Goal: Communication & Community: Participate in discussion

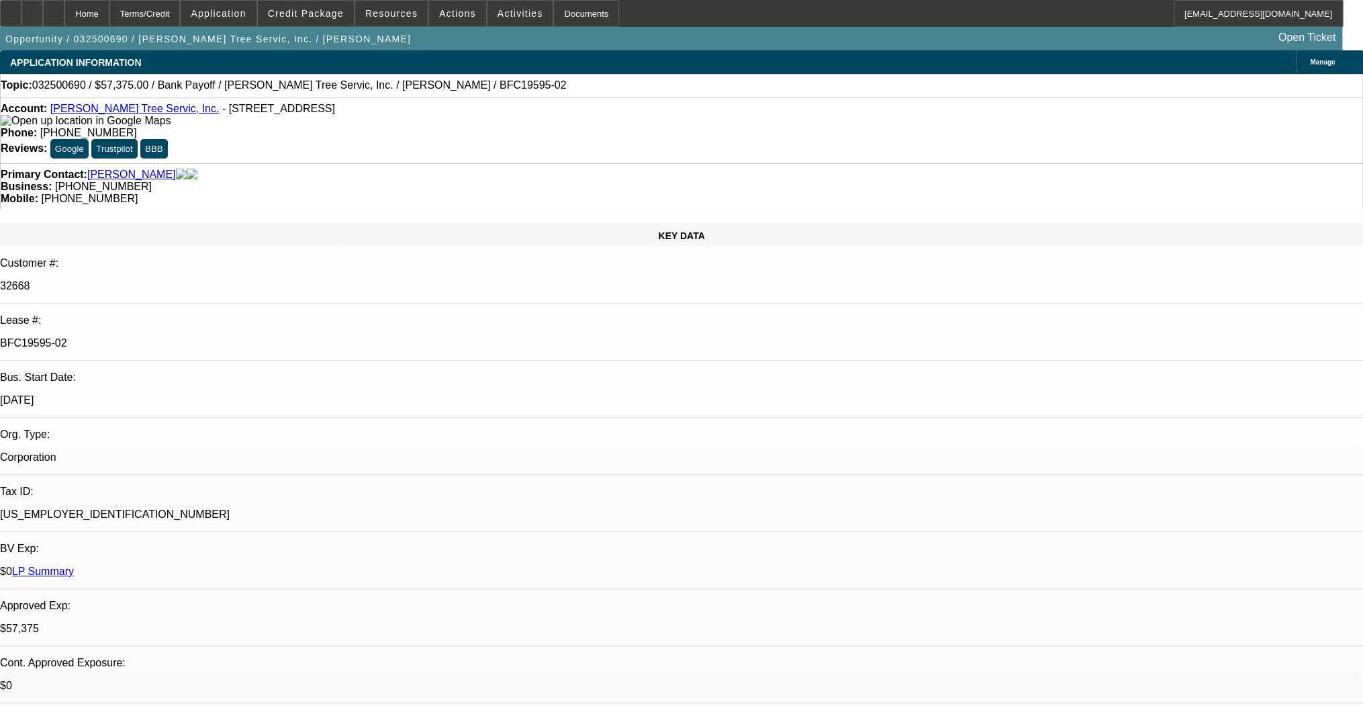
select select "0.1"
select select "0"
select select "0.1"
select select "0"
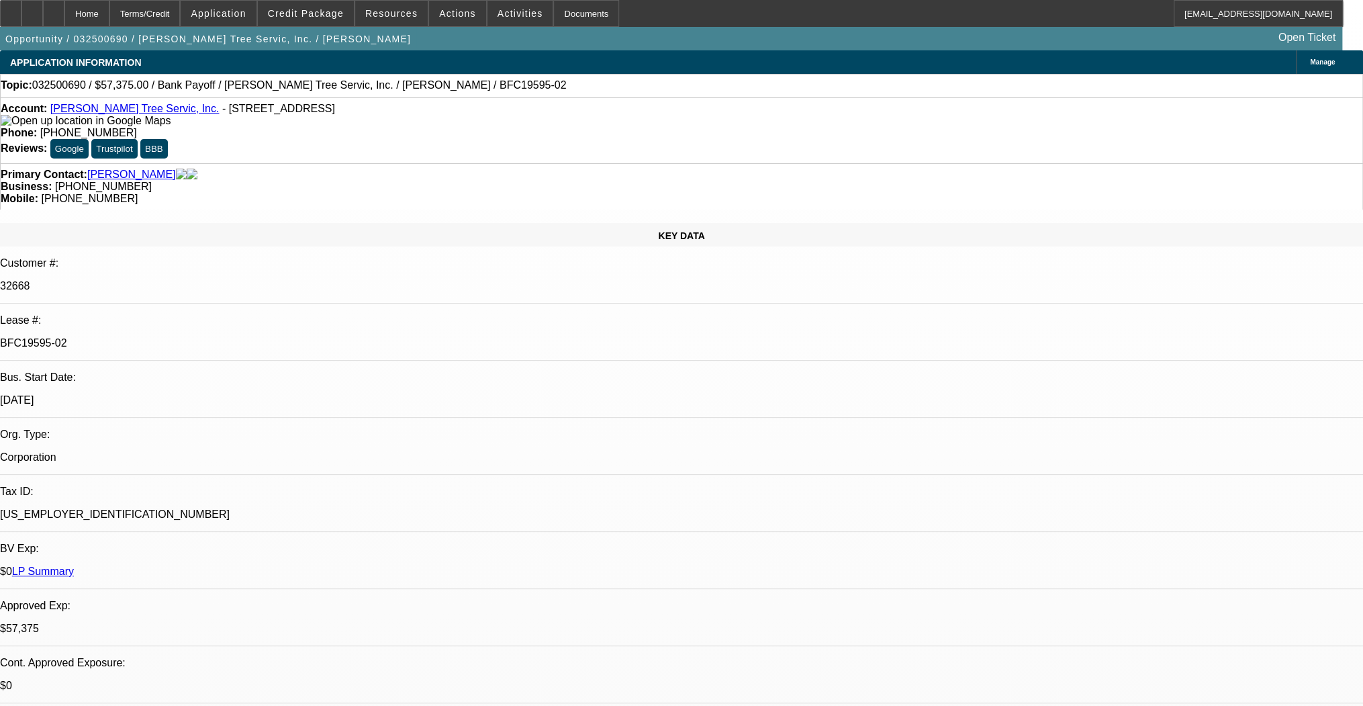
select select "0"
select select "0.1"
select select "0"
select select "0.1"
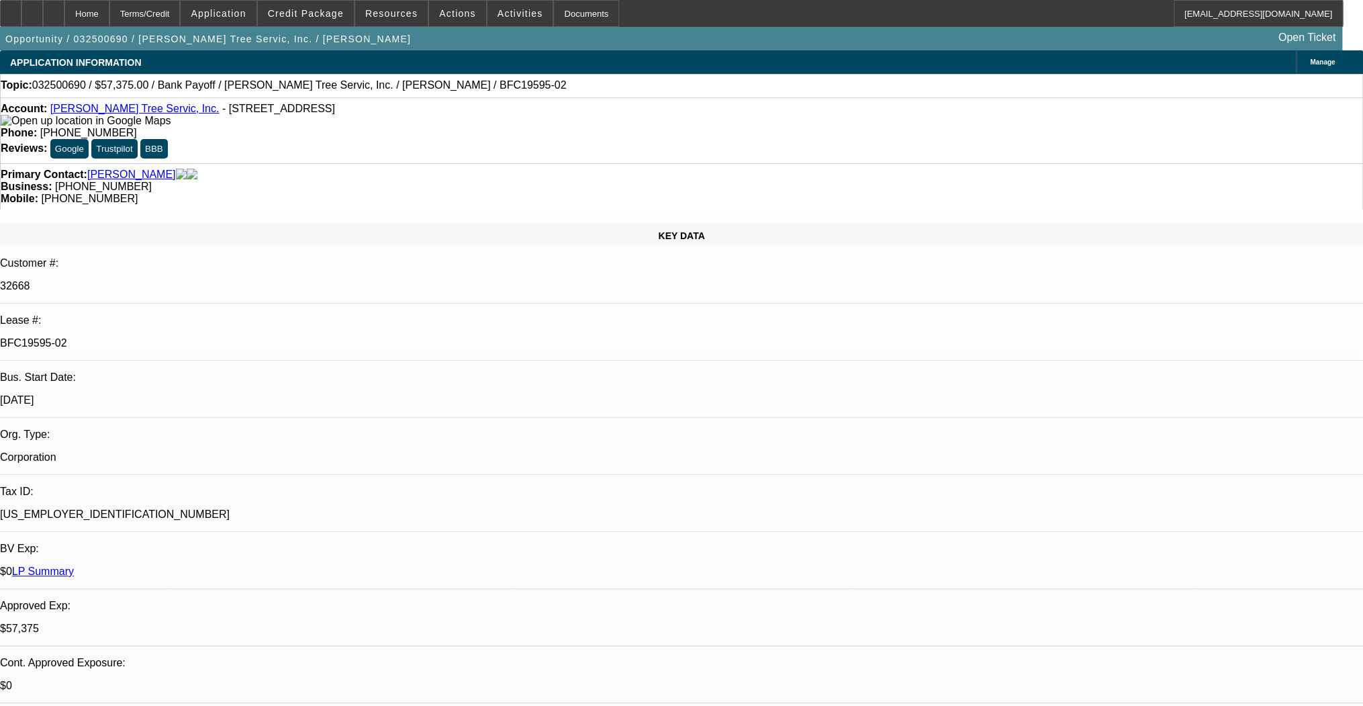
select select "0"
select select "1"
select select "3"
select select "6"
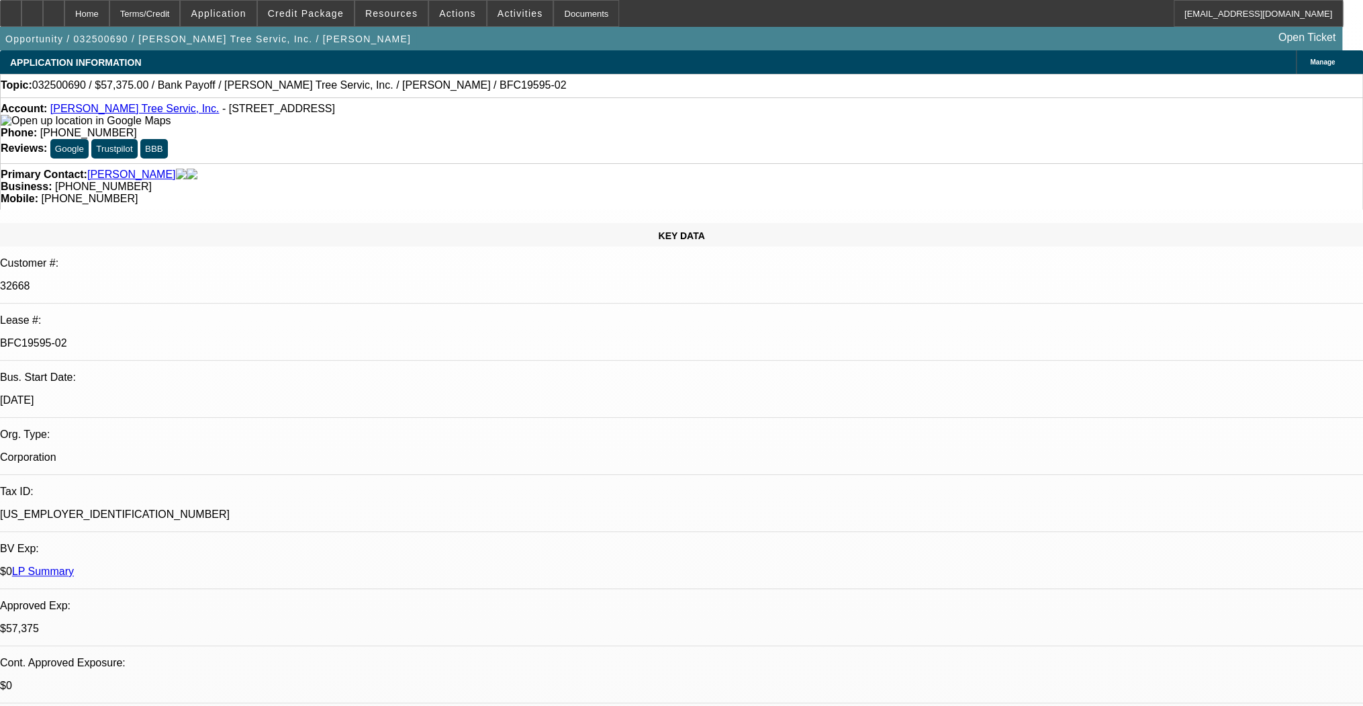
select select "1"
select select "3"
select select "6"
select select "1"
select select "3"
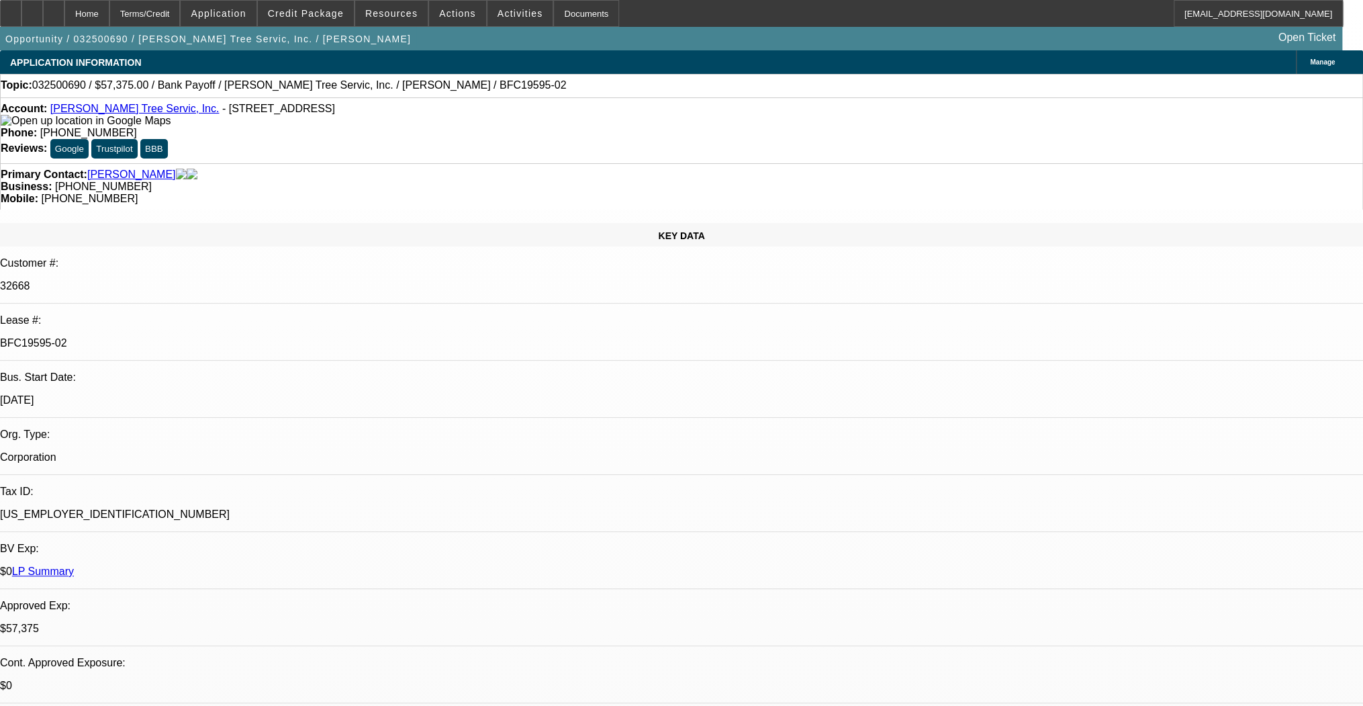
select select "6"
select select "1"
select select "3"
select select "6"
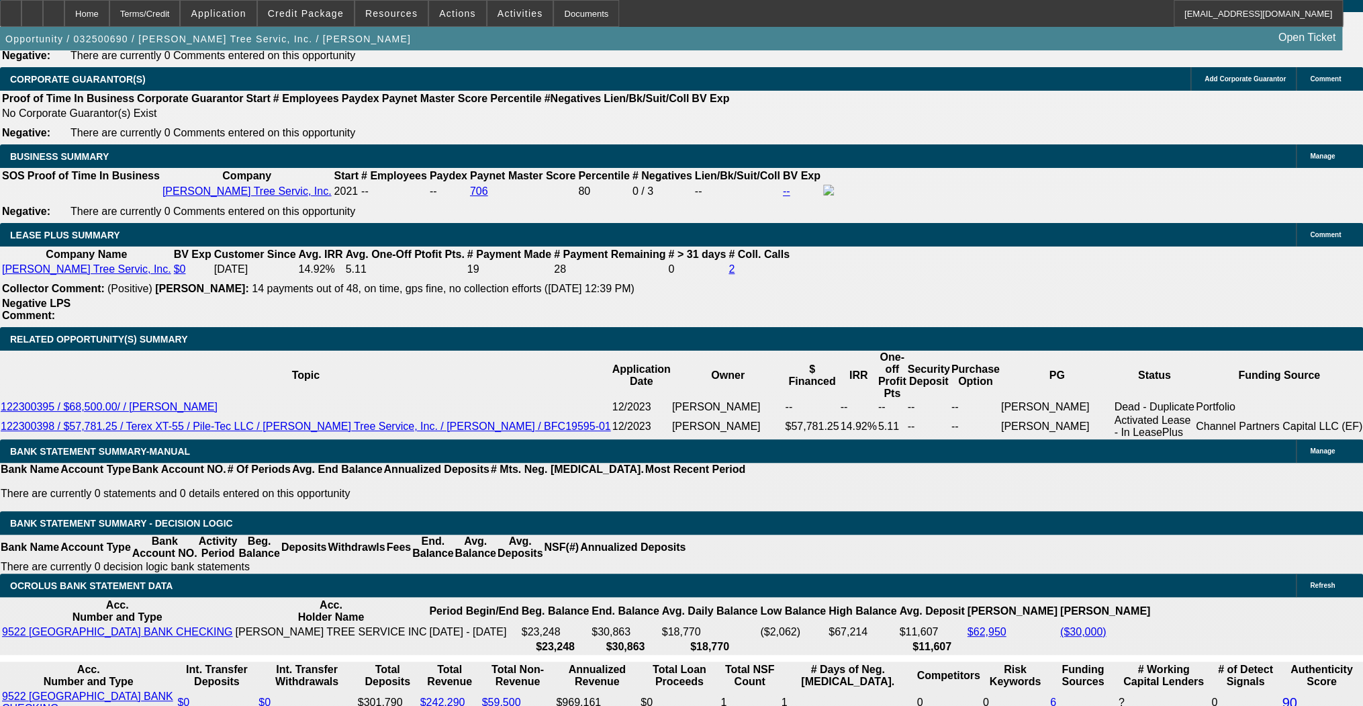
scroll to position [2095, 0]
